Goal: Transaction & Acquisition: Download file/media

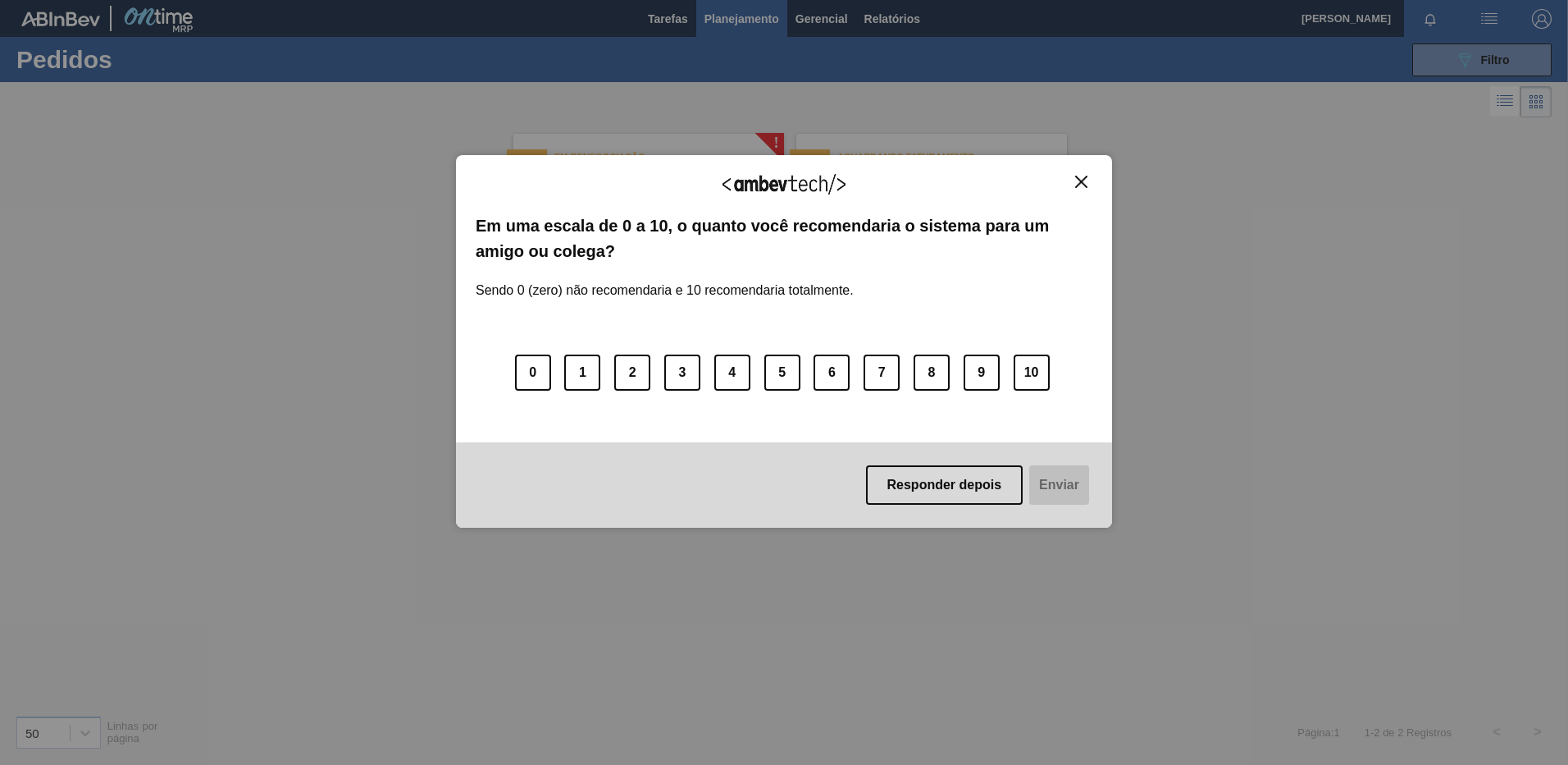
drag, startPoint x: 1091, startPoint y: 183, endPoint x: 1079, endPoint y: 183, distance: 12.0
click at [1081, 183] on button "Close" at bounding box center [1081, 181] width 22 height 14
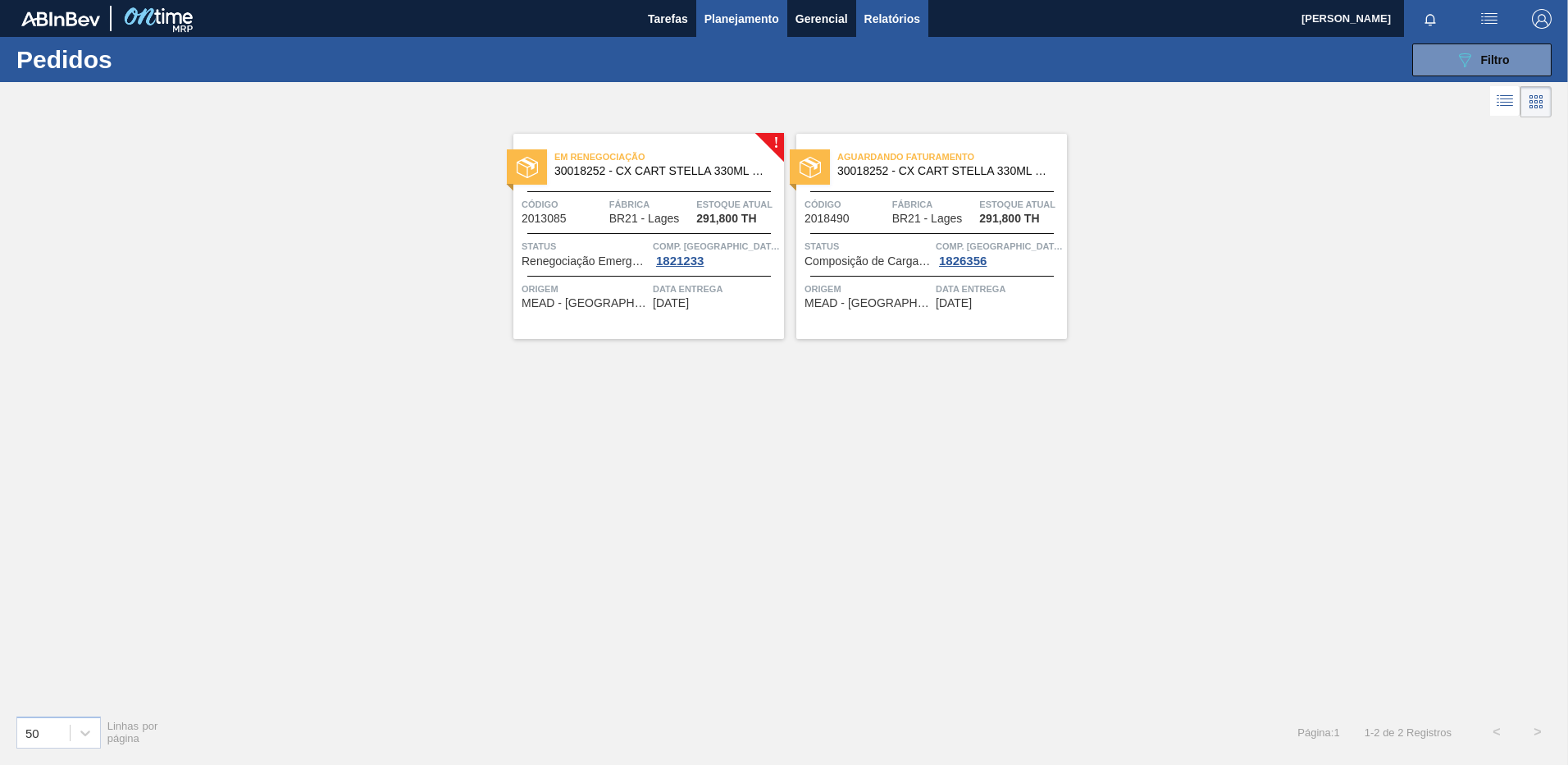
click at [892, 19] on span "Relatórios" at bounding box center [892, 19] width 55 height 20
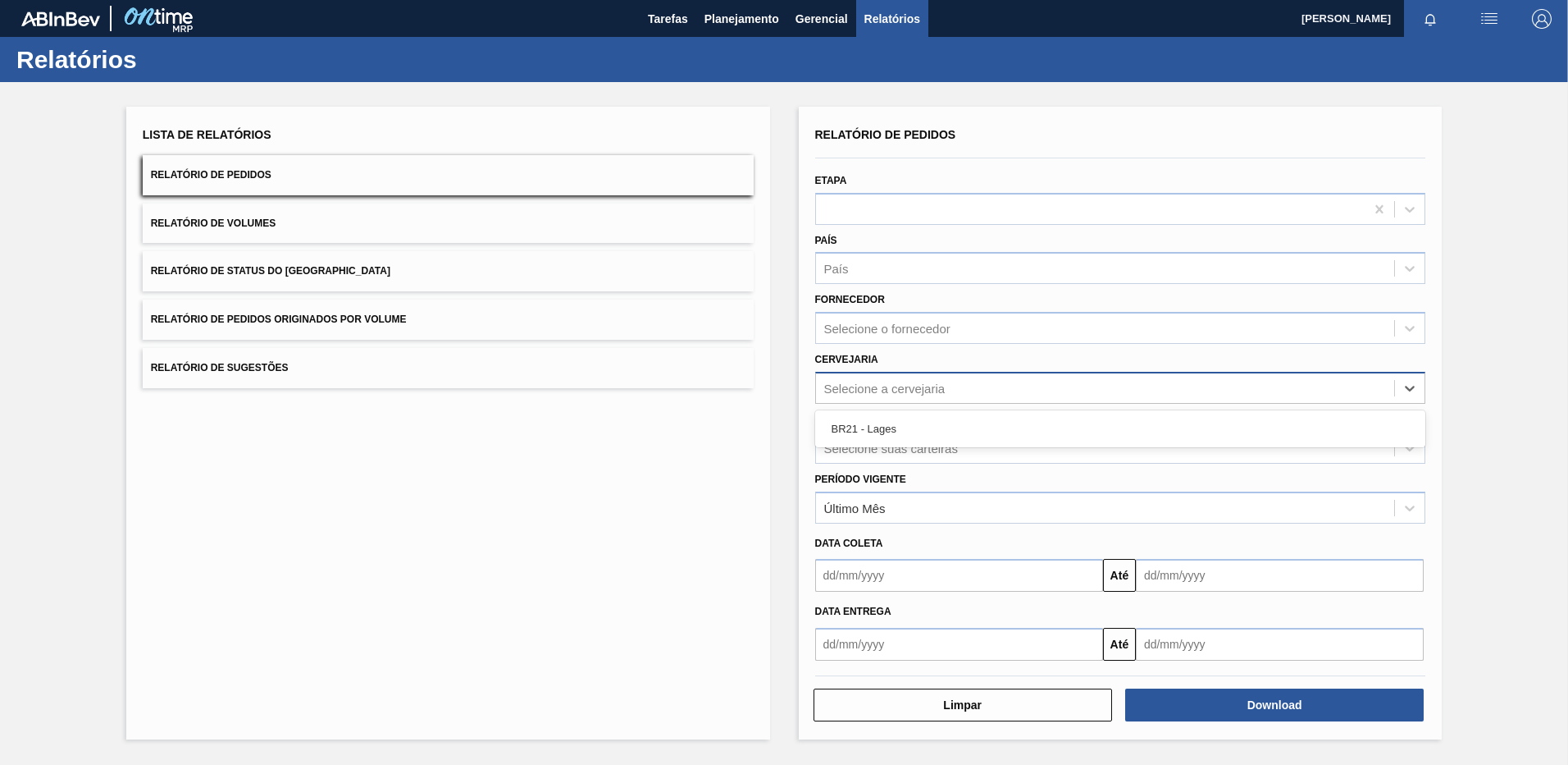
click at [872, 380] on div "Selecione a cervejaria" at bounding box center [884, 387] width 121 height 14
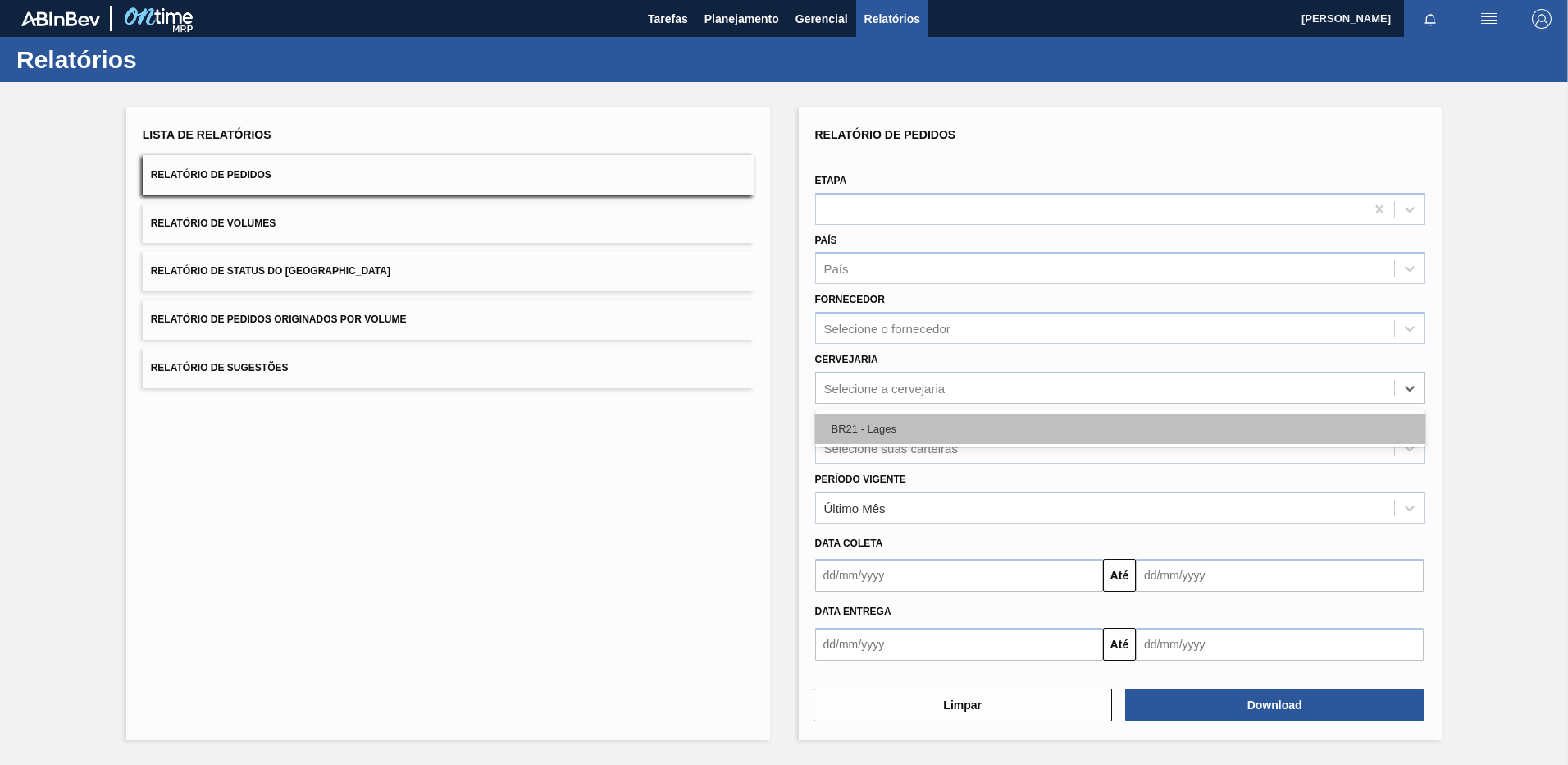
click at [850, 424] on div "BR21 - Lages" at bounding box center [1121, 428] width 611 height 30
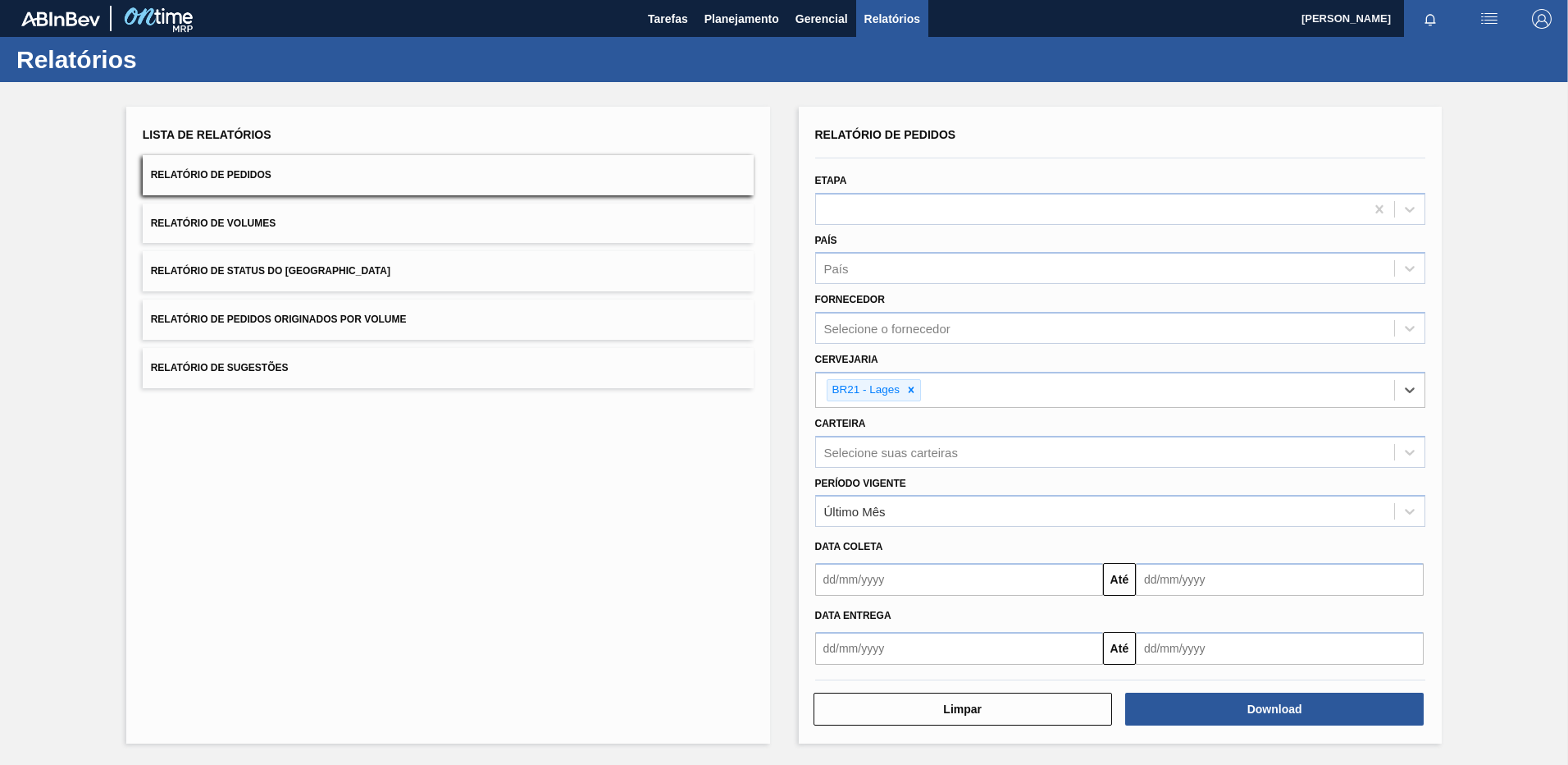
click at [862, 587] on input "text" at bounding box center [960, 579] width 288 height 33
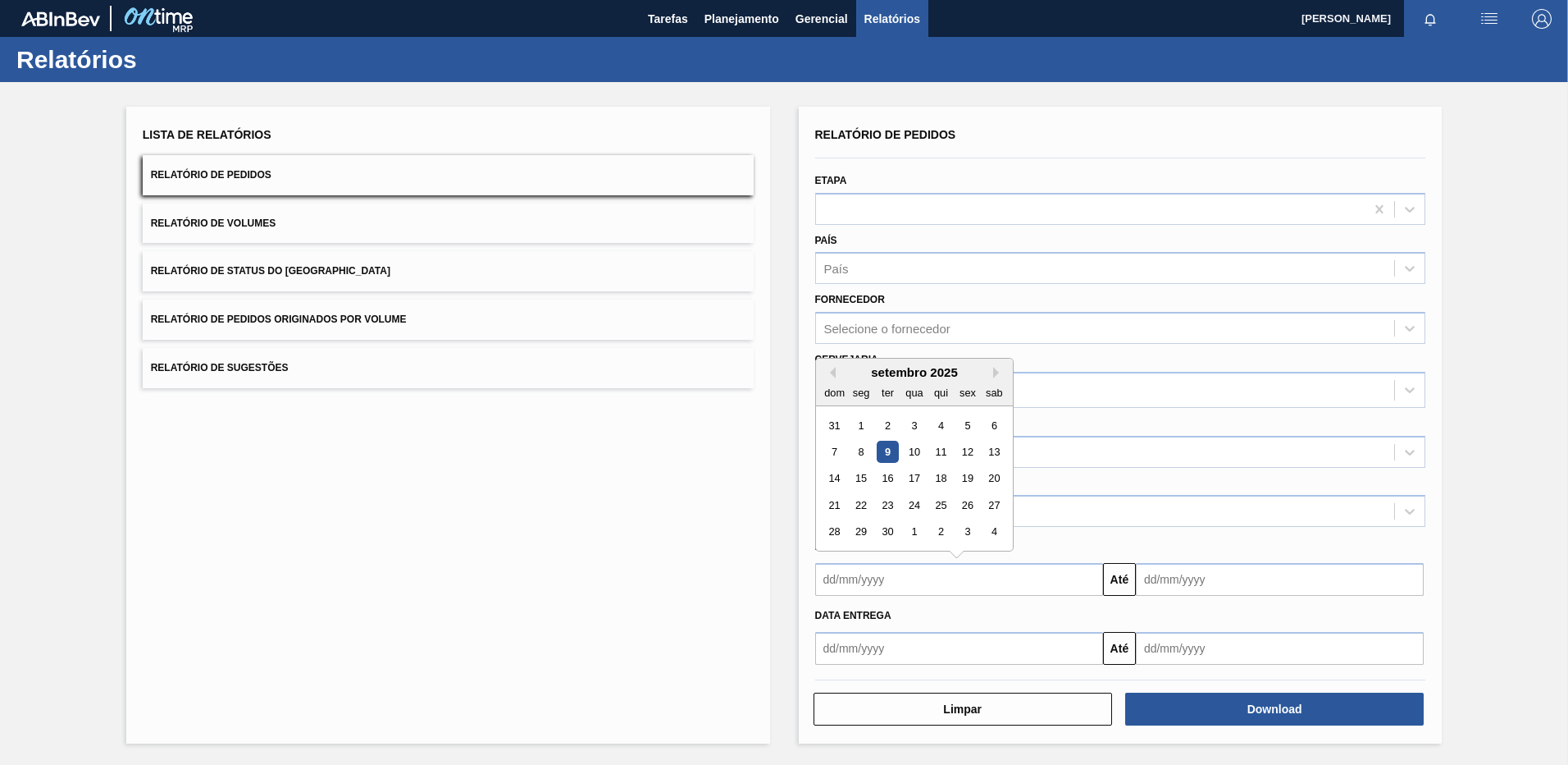
click at [832, 380] on div "dom seg ter qua qui sex sab" at bounding box center [914, 392] width 196 height 26
click at [828, 432] on div "31" at bounding box center [835, 425] width 22 height 22
type input "[DATE]"
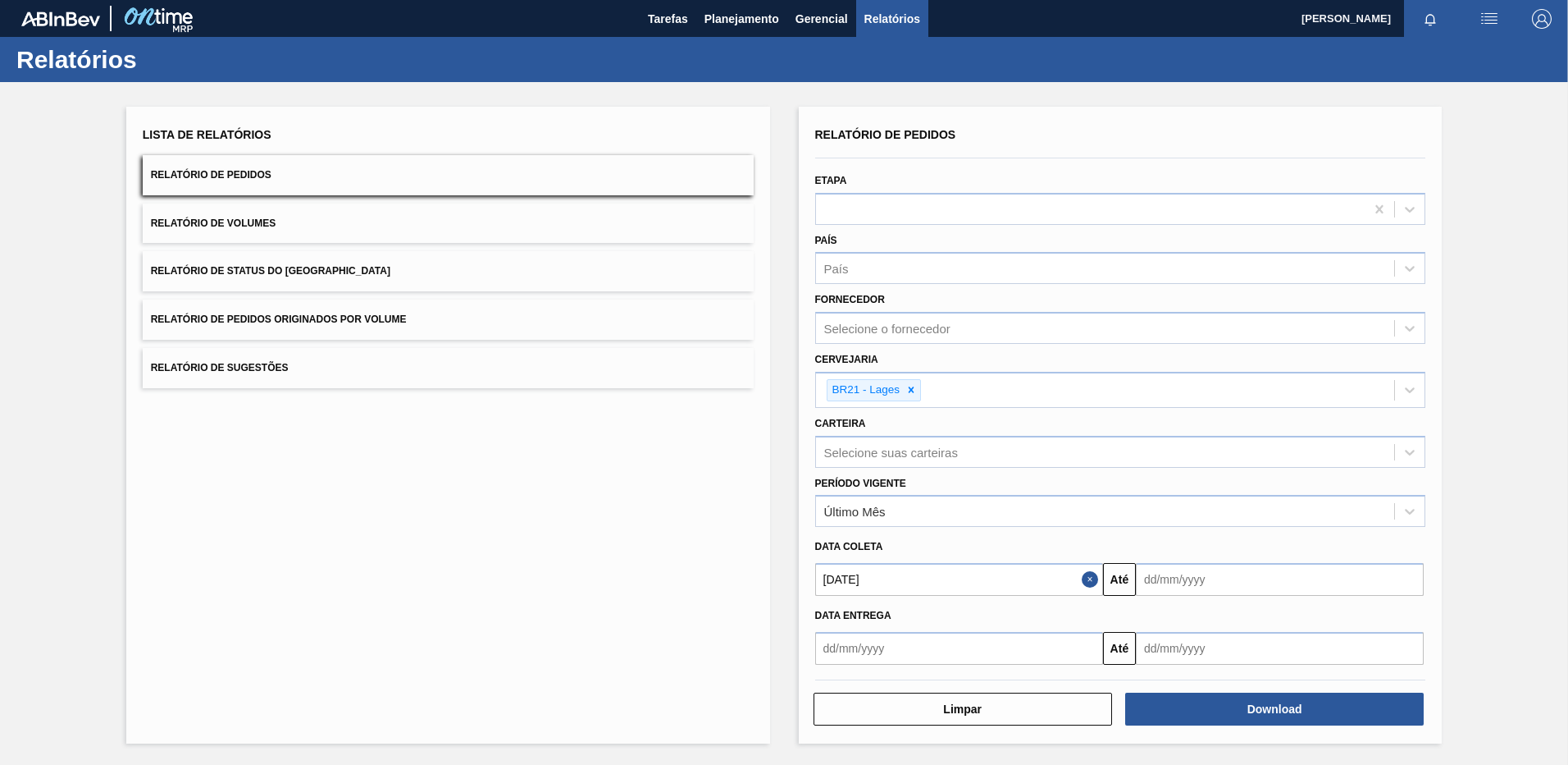
click at [869, 655] on input "text" at bounding box center [960, 648] width 288 height 33
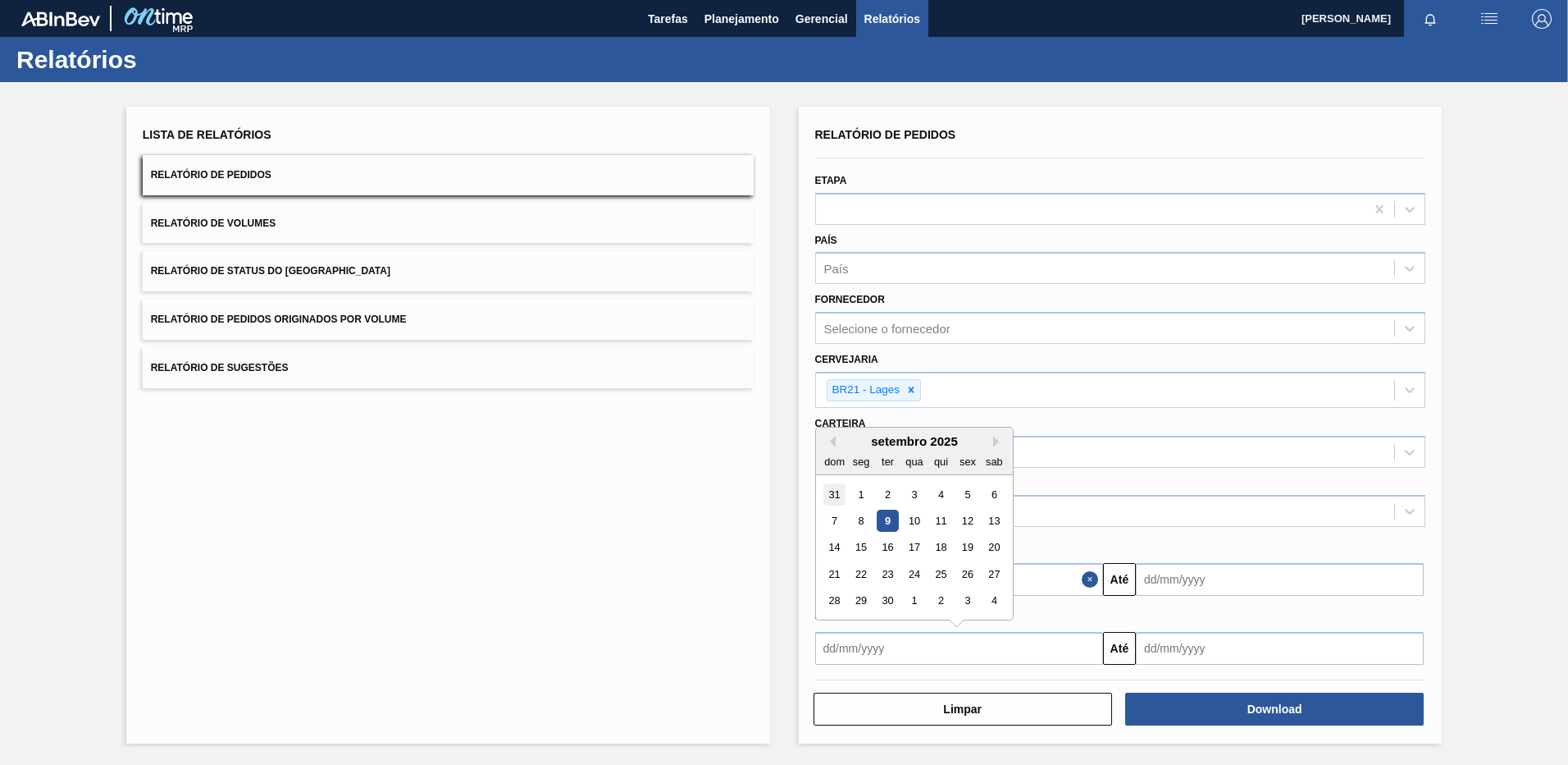
click at [827, 497] on div "31" at bounding box center [835, 494] width 22 height 22
type input "[DATE]"
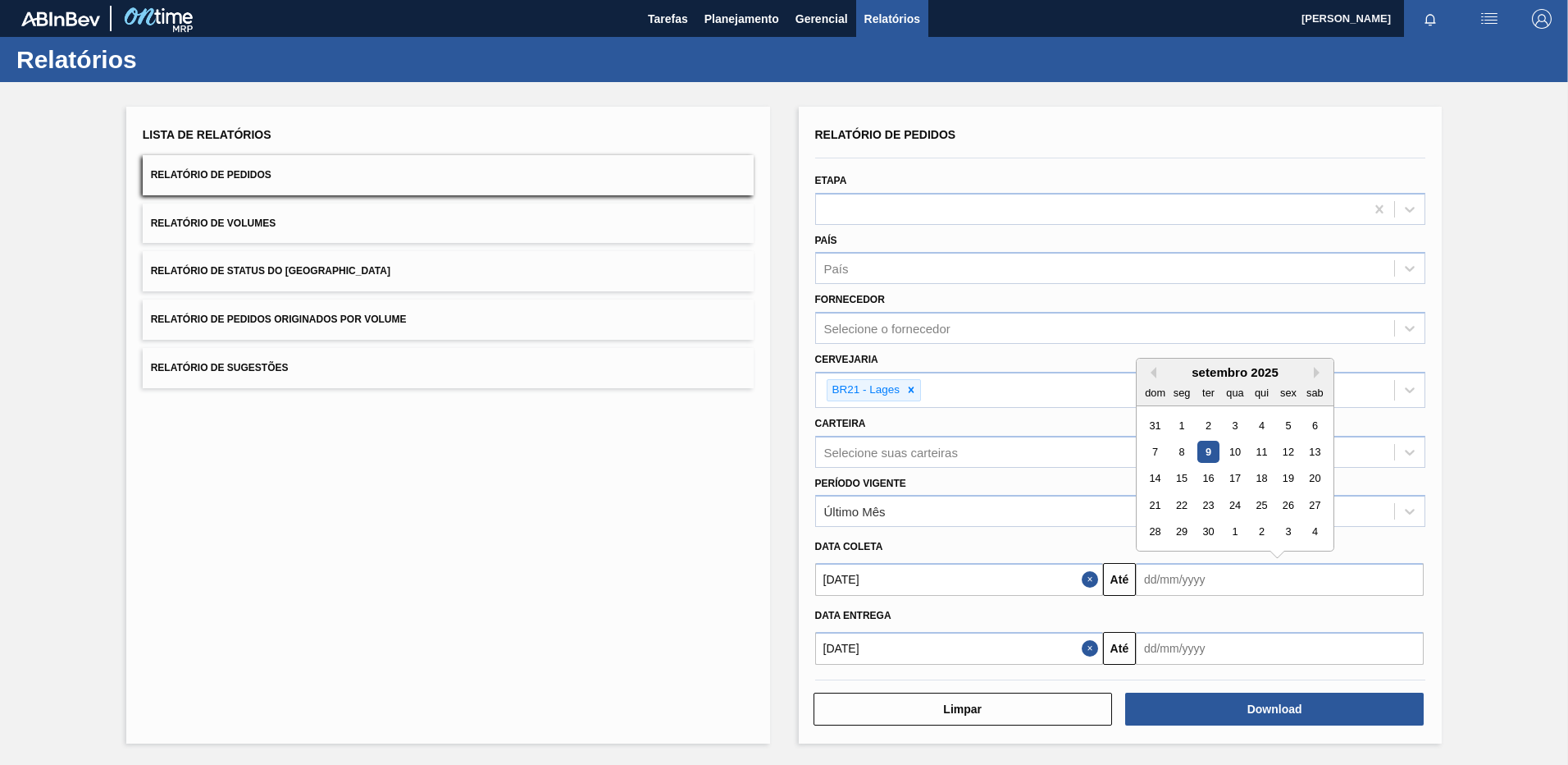
click at [1166, 579] on input "text" at bounding box center [1280, 579] width 288 height 33
click at [1311, 375] on div "setembro 2025" at bounding box center [1235, 371] width 196 height 14
click at [1317, 375] on button "Next Month" at bounding box center [1320, 372] width 12 height 12
click at [1163, 470] on div "12" at bounding box center [1155, 478] width 22 height 22
type input "[DATE]"
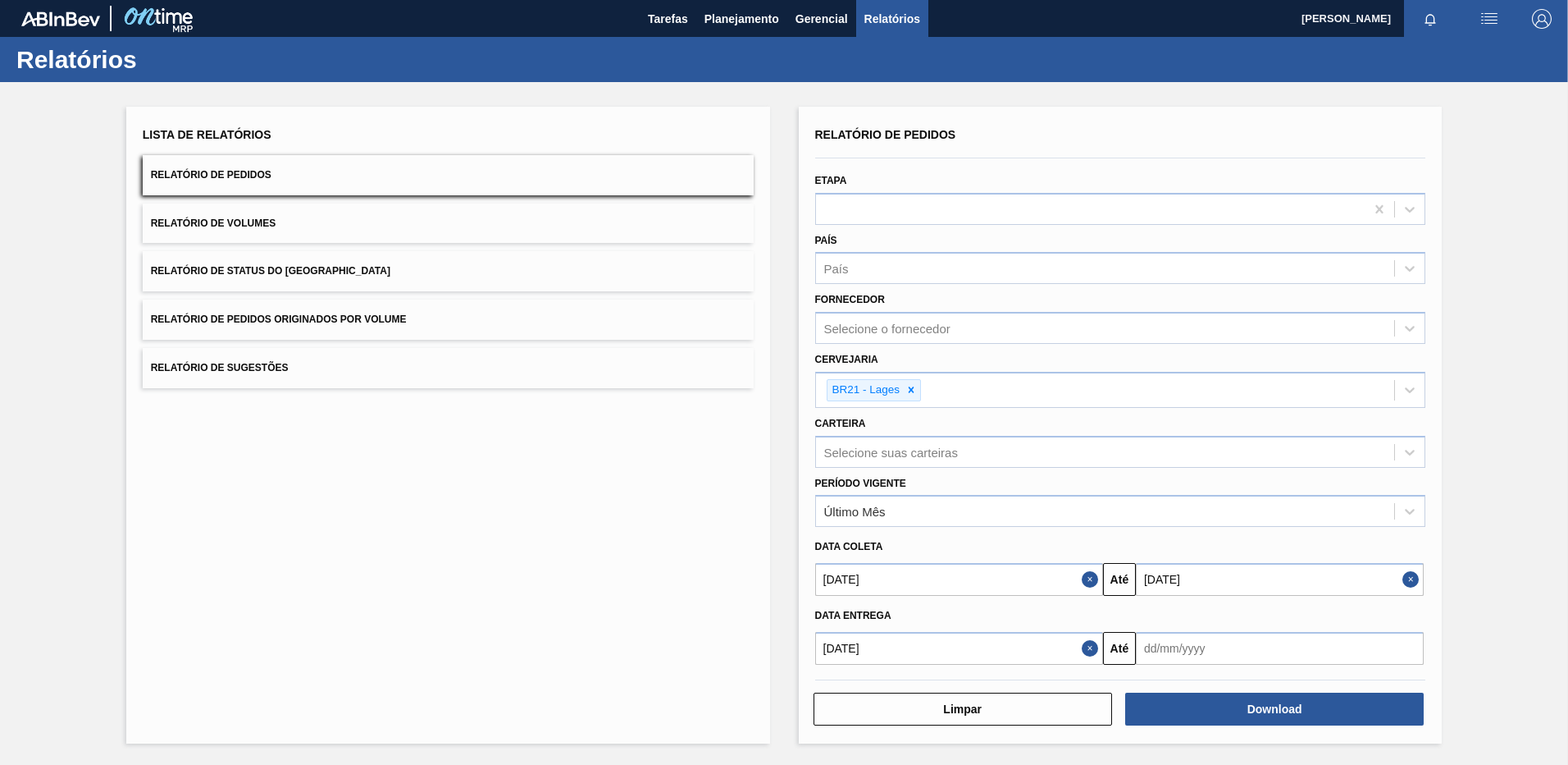
click at [1159, 639] on input "text" at bounding box center [1280, 648] width 288 height 33
click at [1317, 445] on button "Next Month" at bounding box center [1320, 441] width 12 height 12
click at [1153, 541] on div "12" at bounding box center [1155, 548] width 22 height 22
type input "[DATE]"
click at [1242, 709] on button "Download" at bounding box center [1274, 709] width 298 height 33
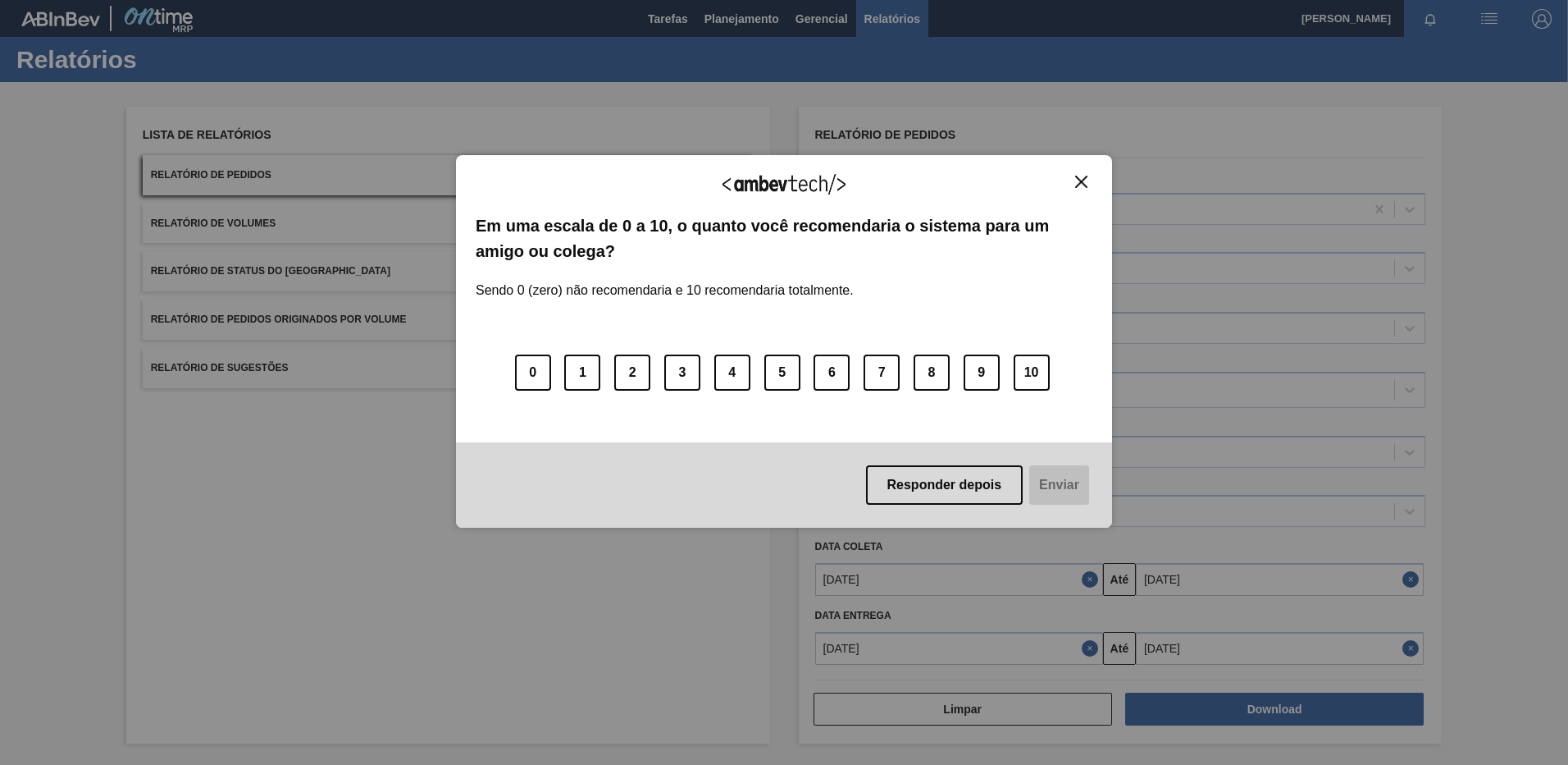
click at [1083, 188] on button "Close" at bounding box center [1081, 181] width 22 height 14
